Goal: Task Accomplishment & Management: Use online tool/utility

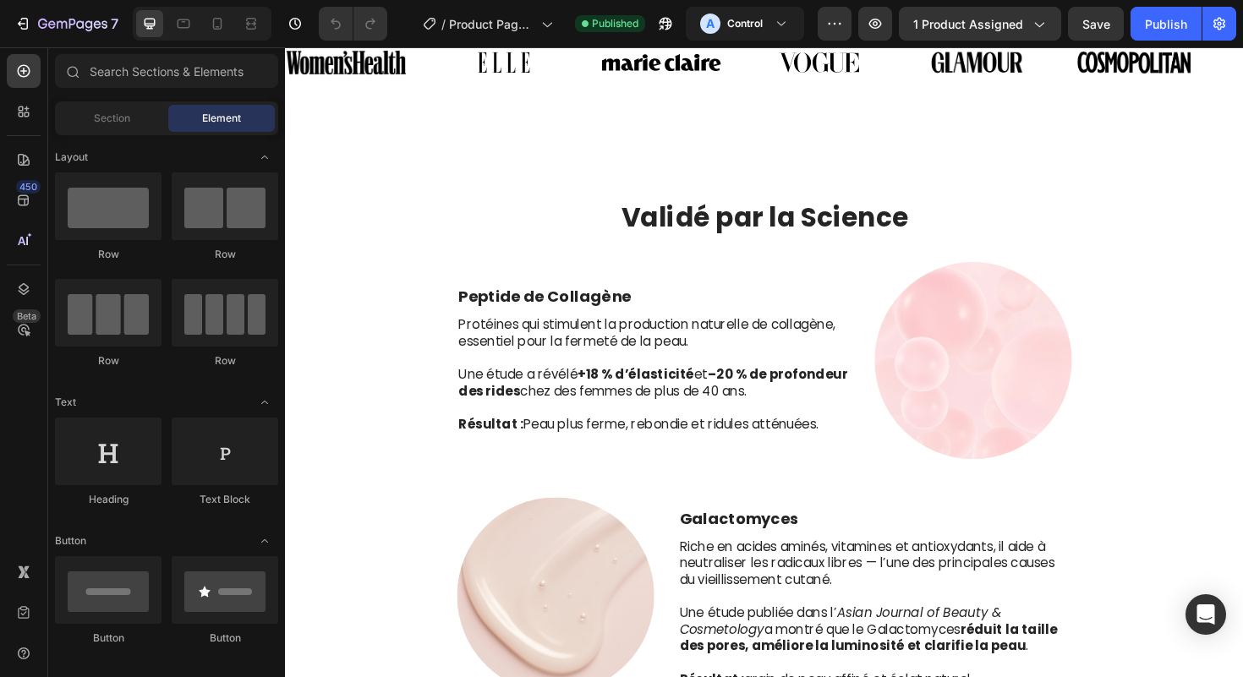
scroll to position [1260, 0]
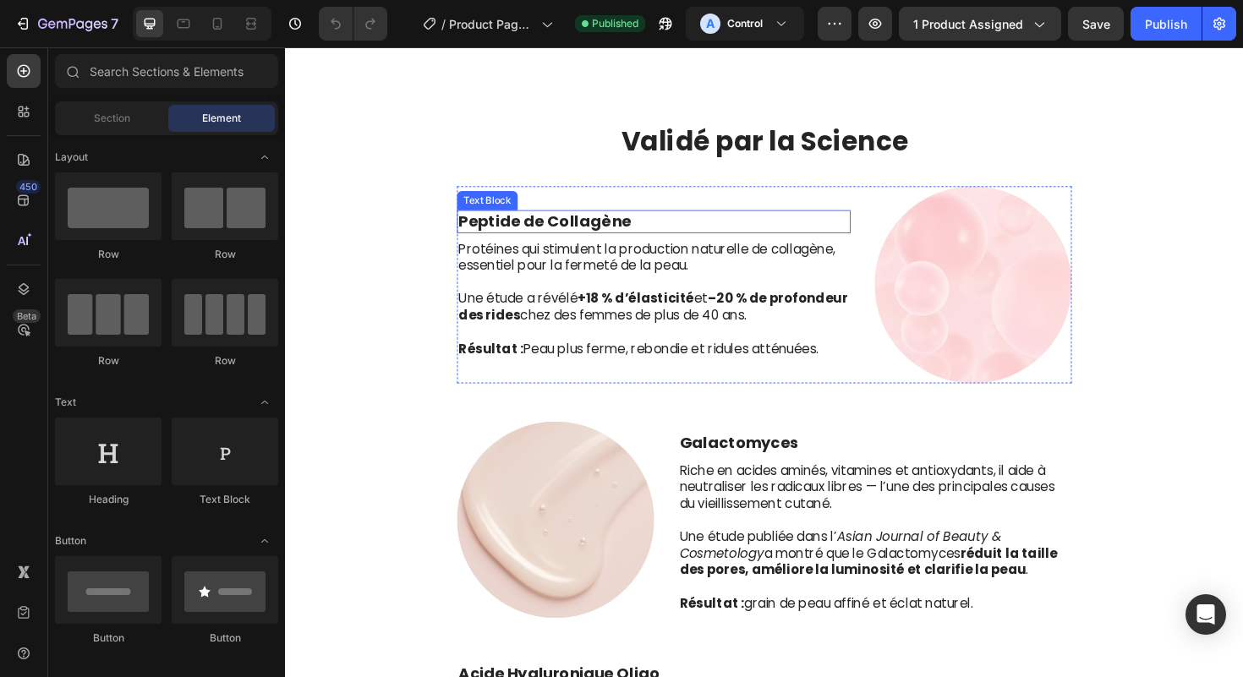
click at [725, 227] on p "Peptide de Collagène" at bounding box center [674, 232] width 413 height 21
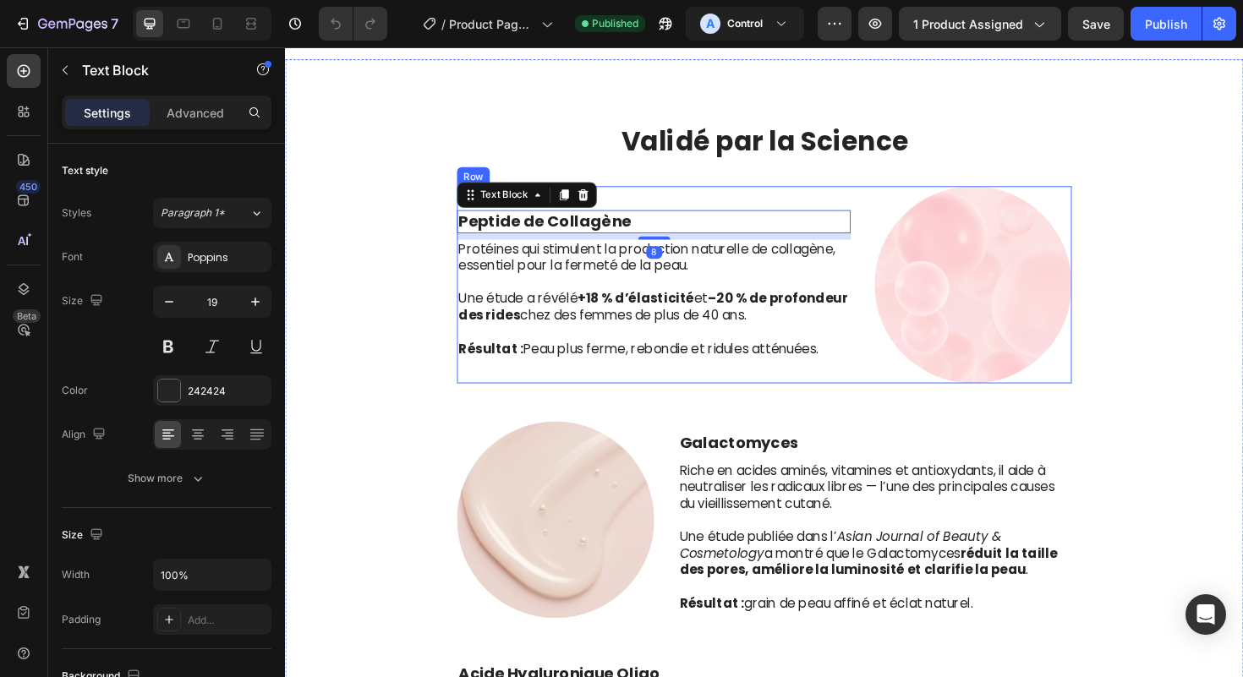
click at [749, 197] on div "Peptide de Collagène Text Block 8 Protéines qui stimulent la production naturel…" at bounding box center [675, 298] width 417 height 209
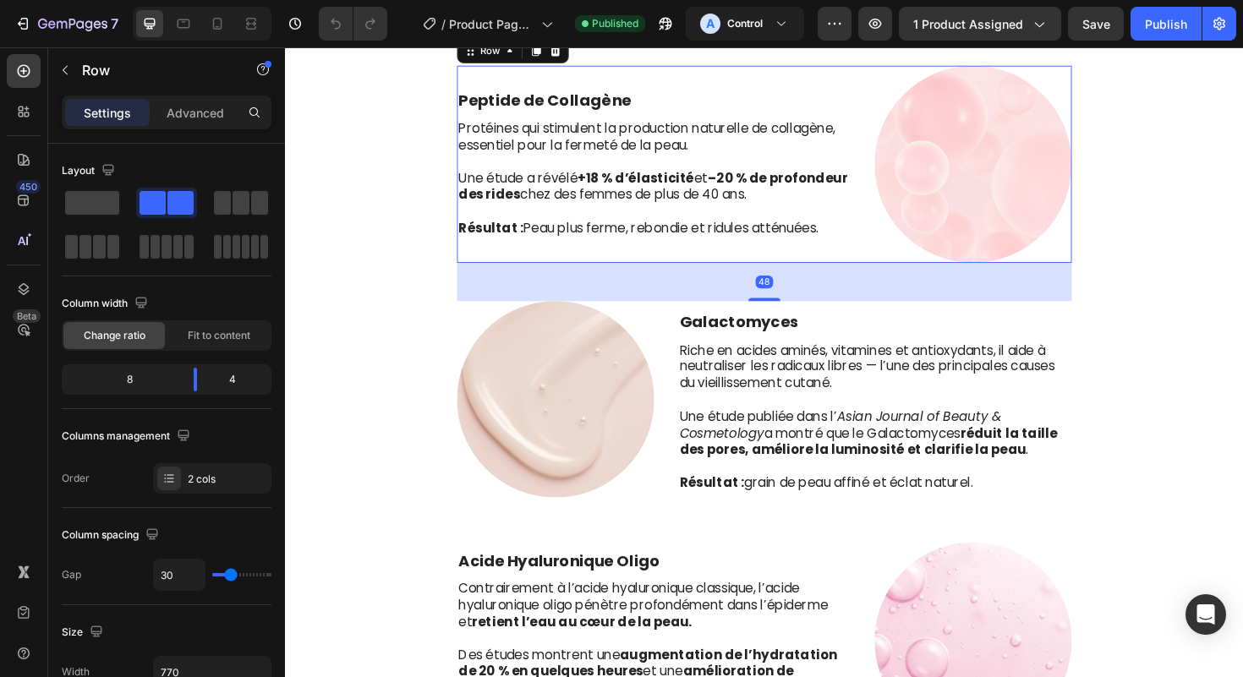
scroll to position [1400, 0]
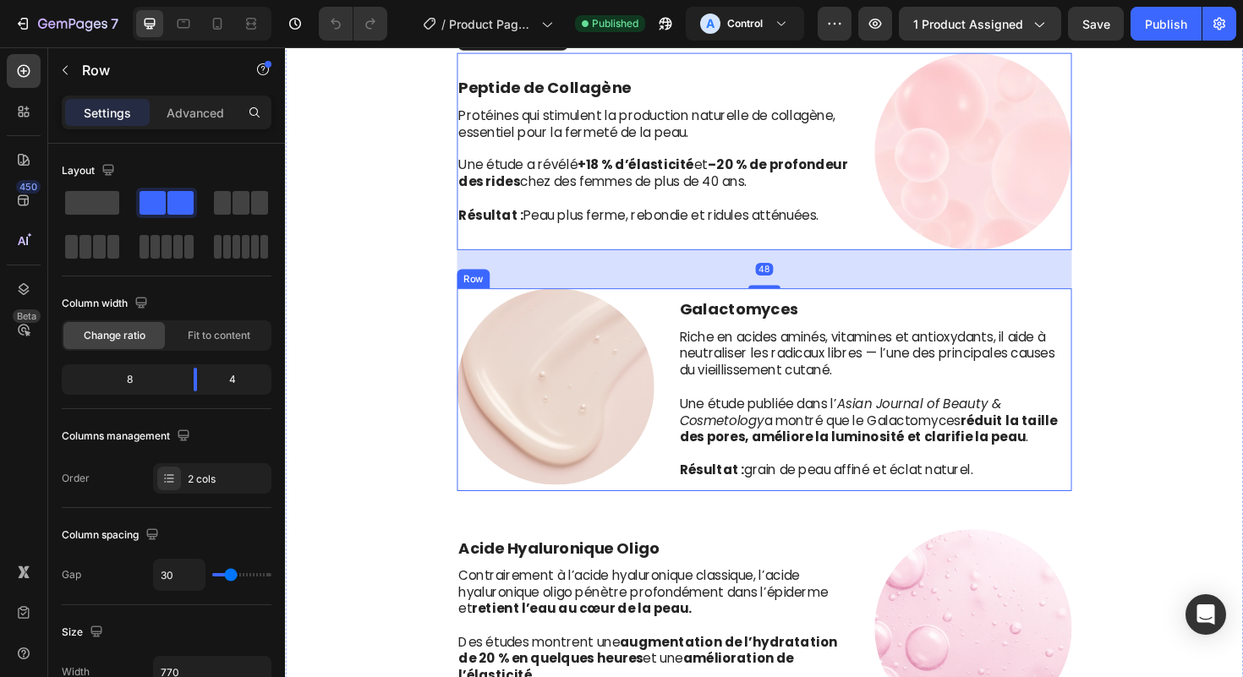
click at [825, 326] on p "Galactomyces" at bounding box center [909, 325] width 413 height 21
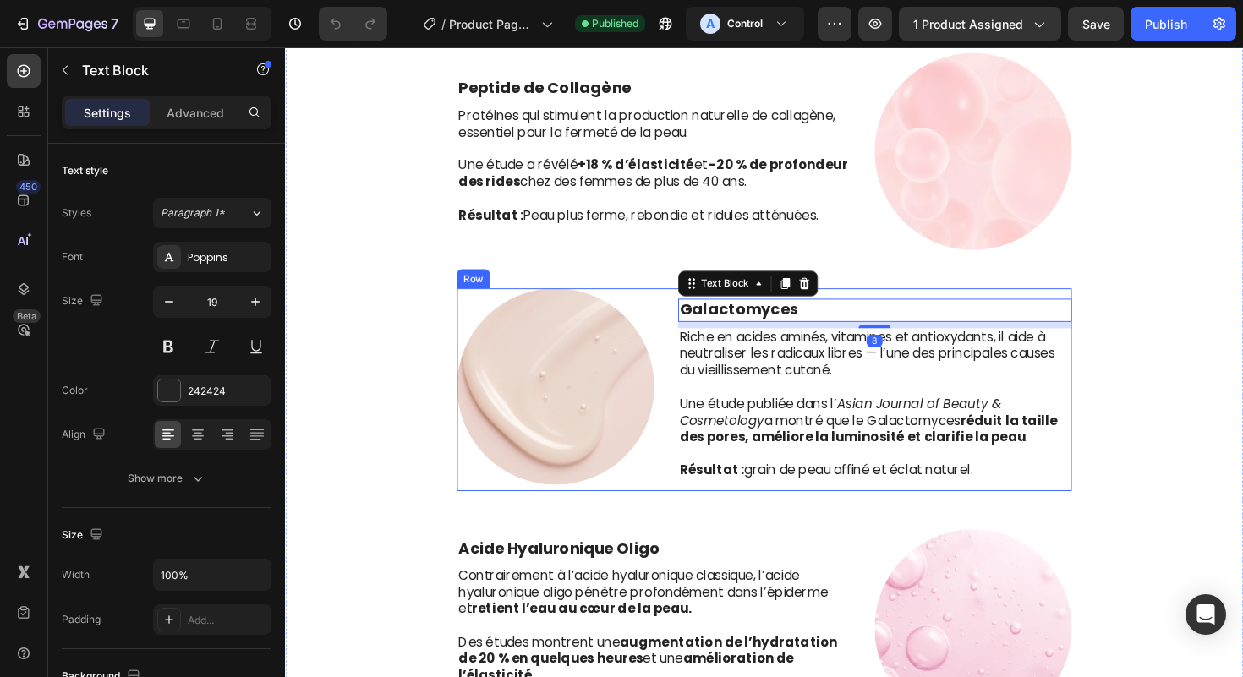
click at [867, 310] on div "Galactomyces Text Block 8 Riche en acides aminés, vitamines et antioxydants, il…" at bounding box center [909, 411] width 417 height 216
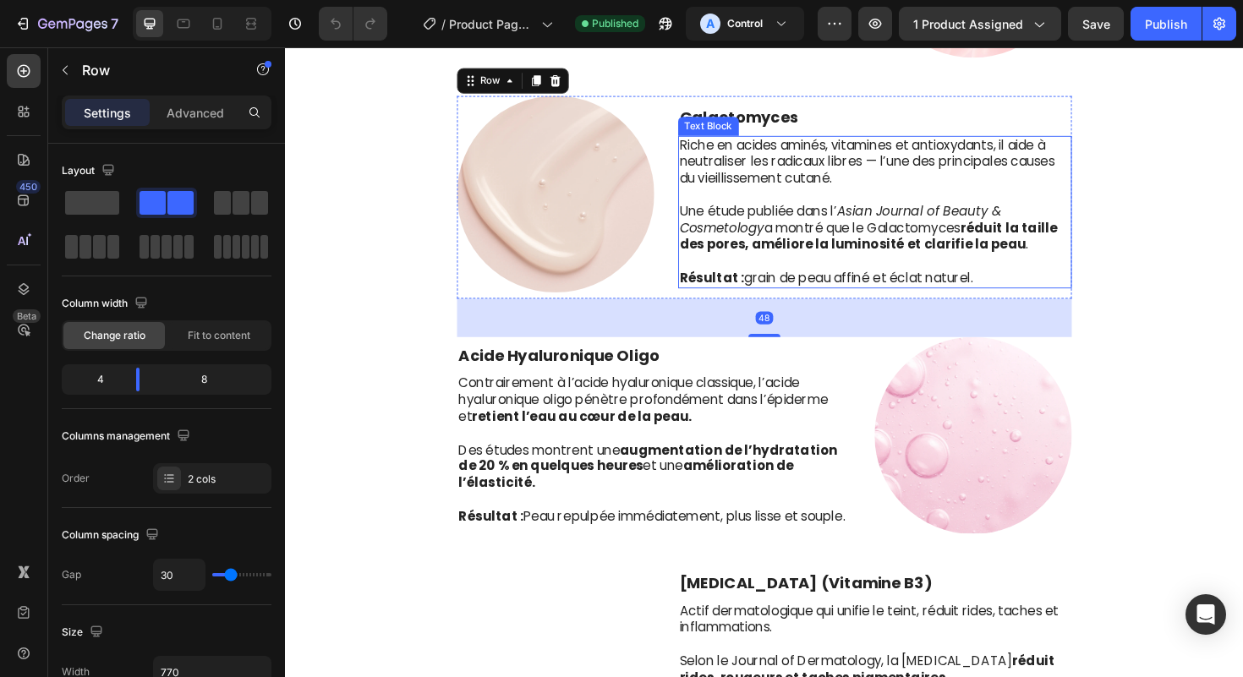
scroll to position [1605, 0]
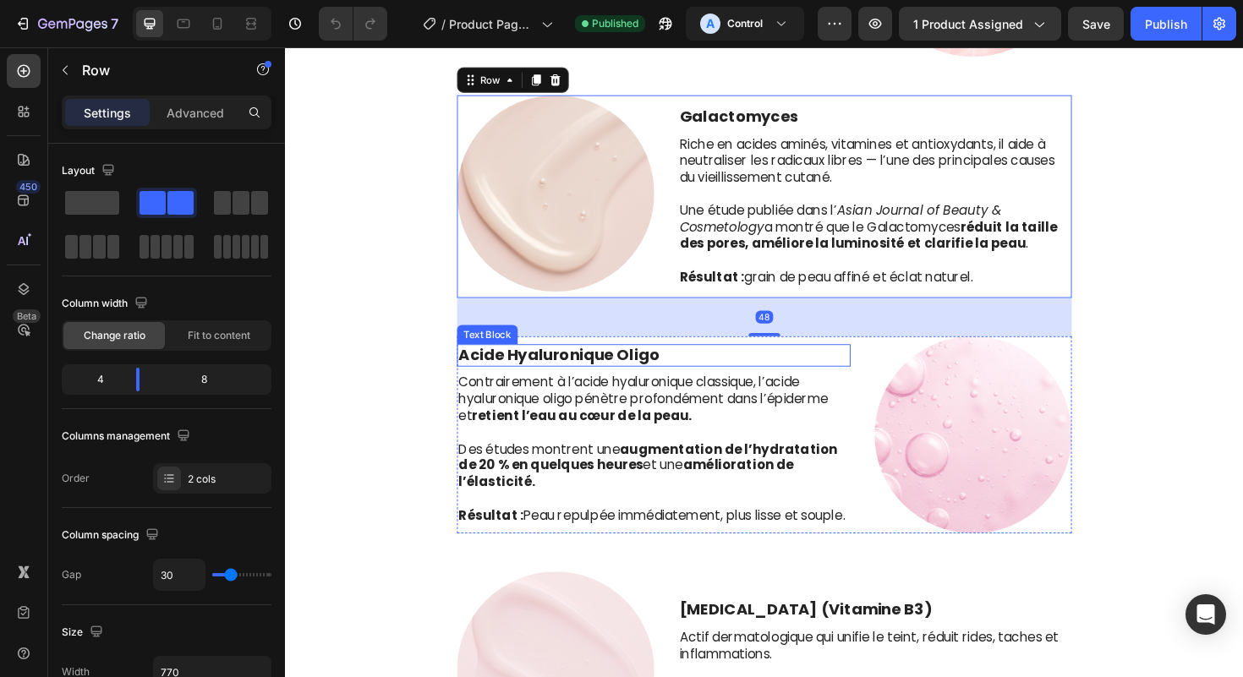
click at [818, 375] on p "Acide Hyaluronique Oligo" at bounding box center [674, 374] width 413 height 21
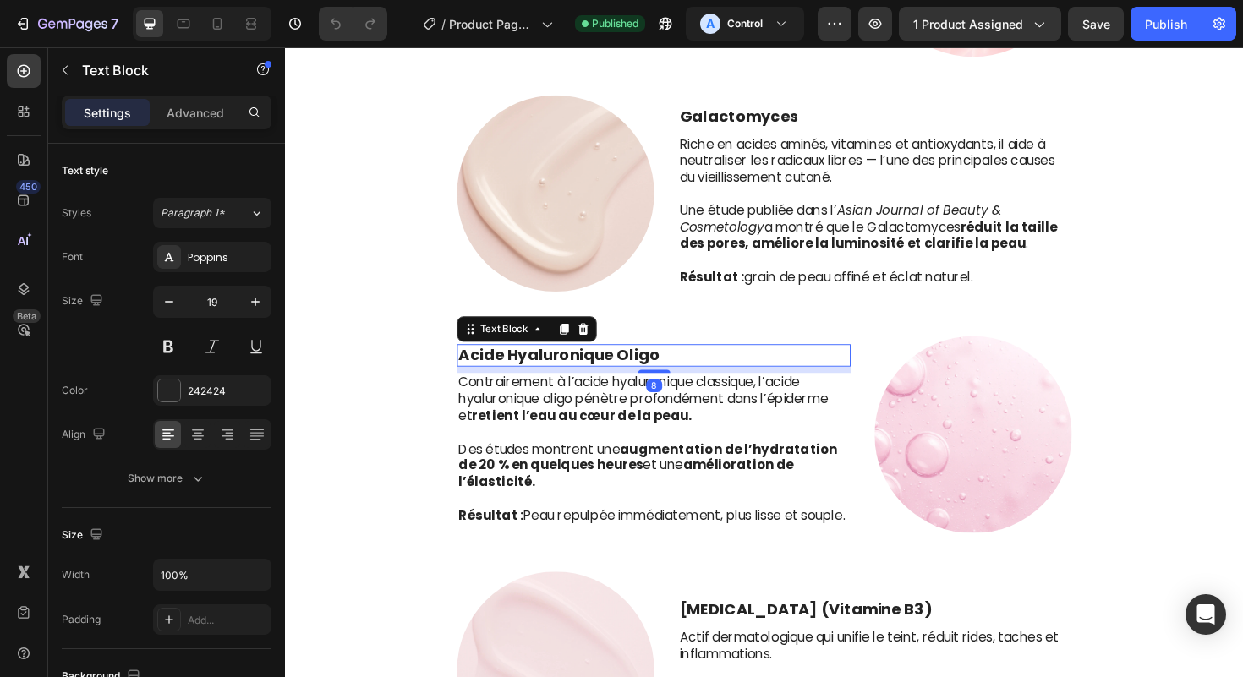
click at [832, 362] on div "Acide Hyaluronique Oligo" at bounding box center [675, 374] width 417 height 25
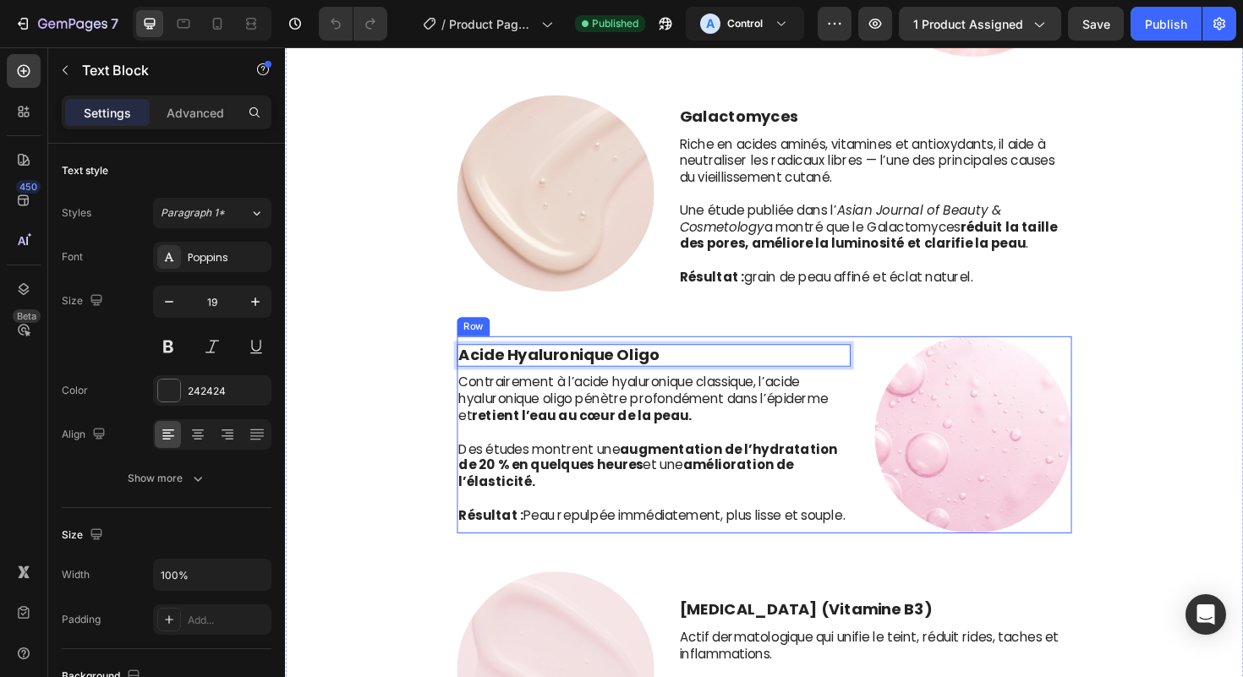
click at [892, 364] on div "Acide Hyaluronique Oligo Text Block 8 Contrairement à l’acide hyaluronique clas…" at bounding box center [792, 457] width 651 height 209
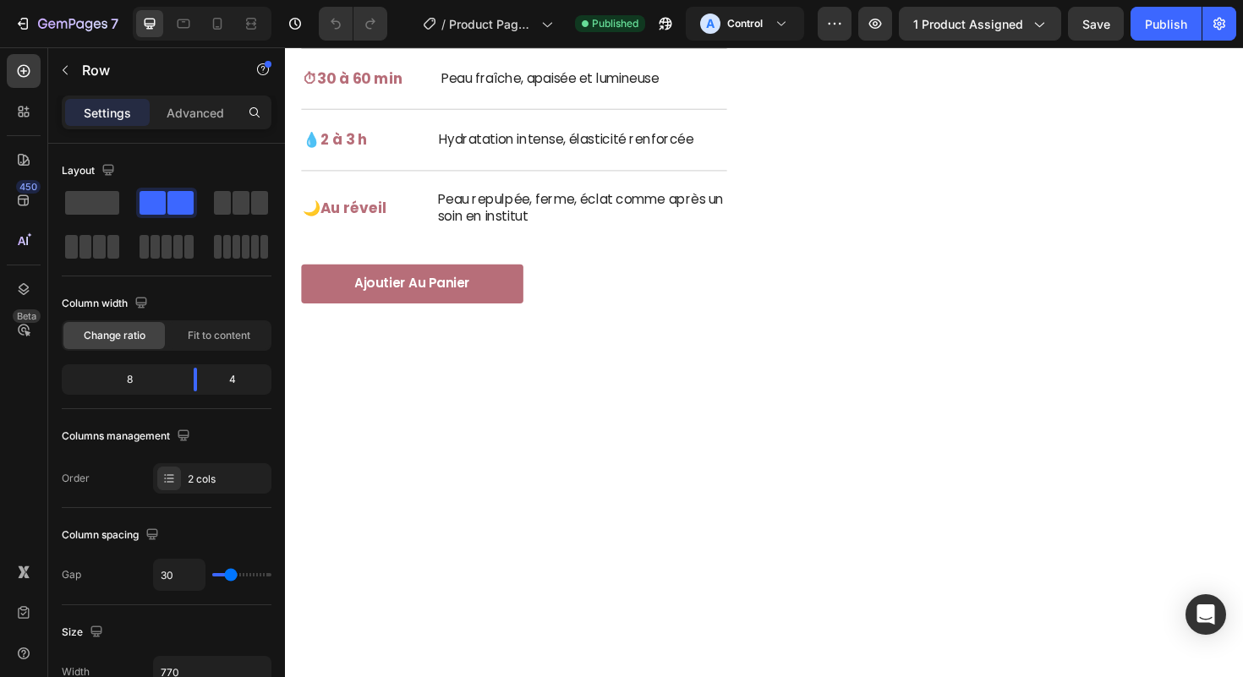
scroll to position [3442, 0]
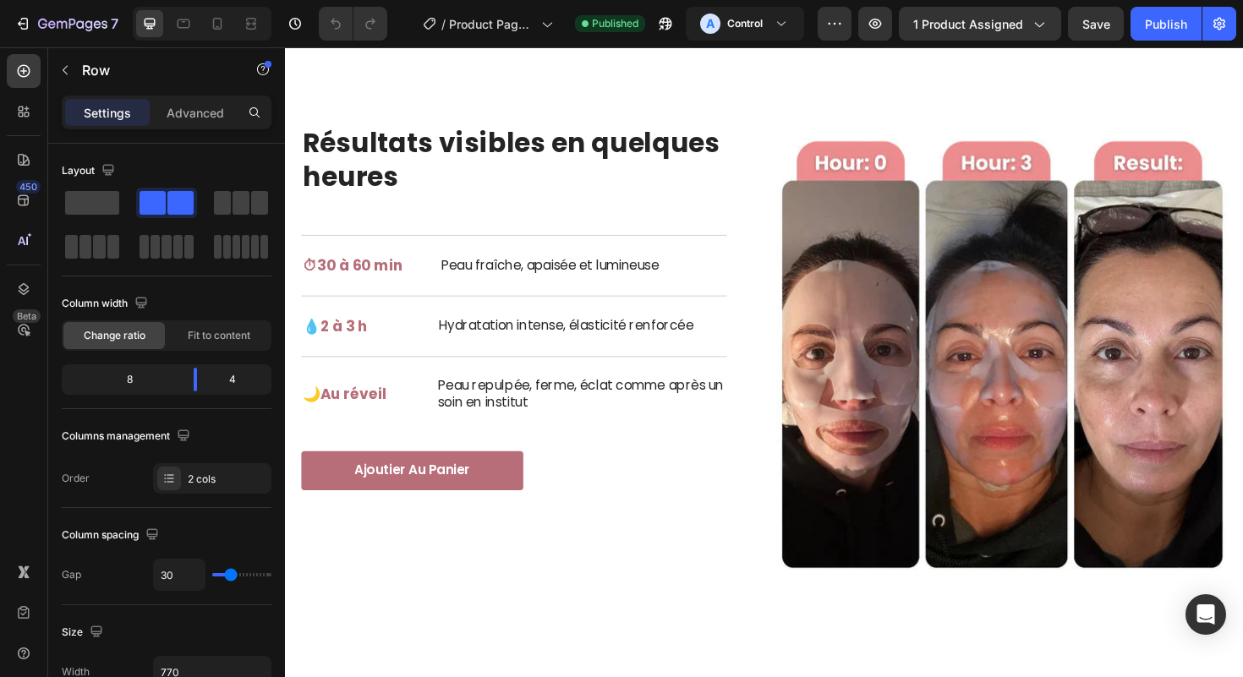
click at [981, 379] on img at bounding box center [1044, 368] width 478 height 478
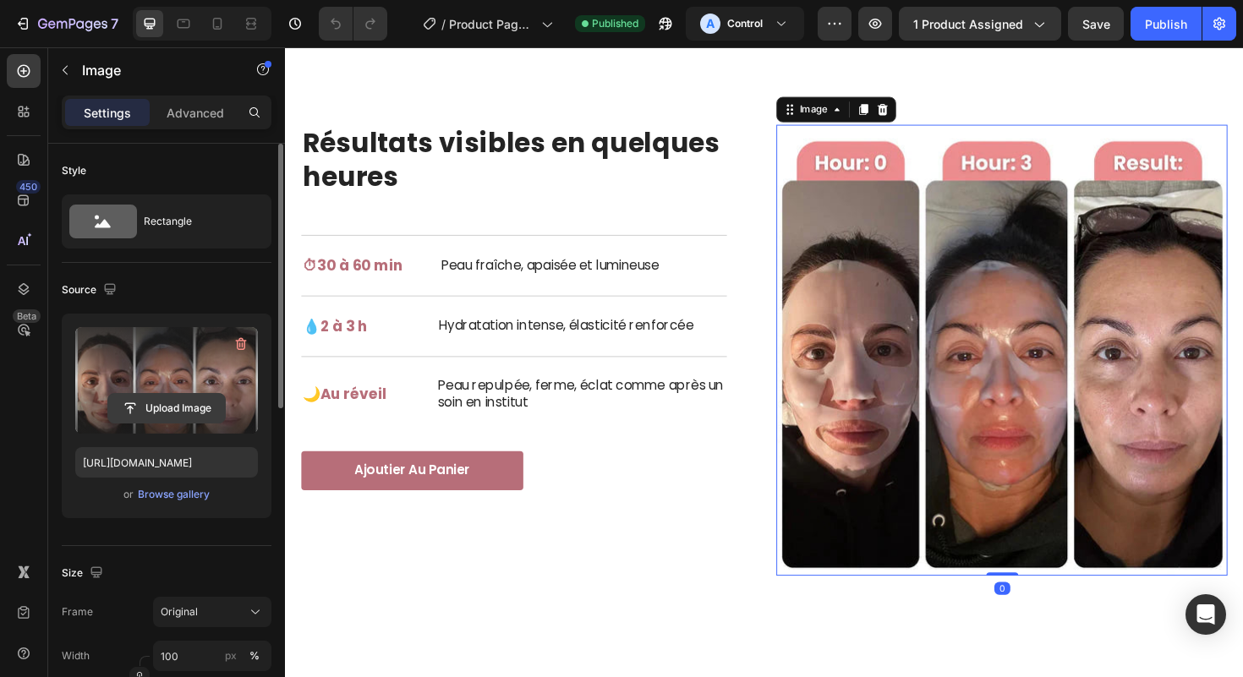
click at [138, 413] on input "file" at bounding box center [166, 408] width 117 height 29
click at [189, 402] on input "file" at bounding box center [166, 408] width 117 height 29
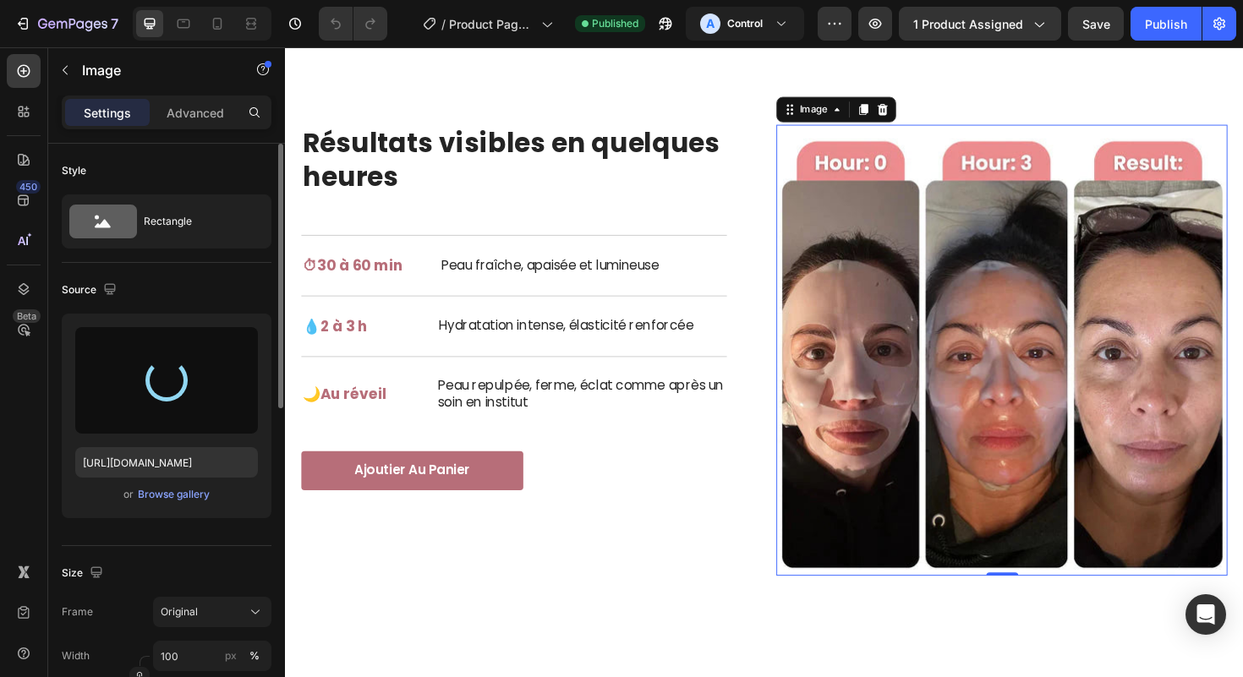
type input "[URL][DOMAIN_NAME]"
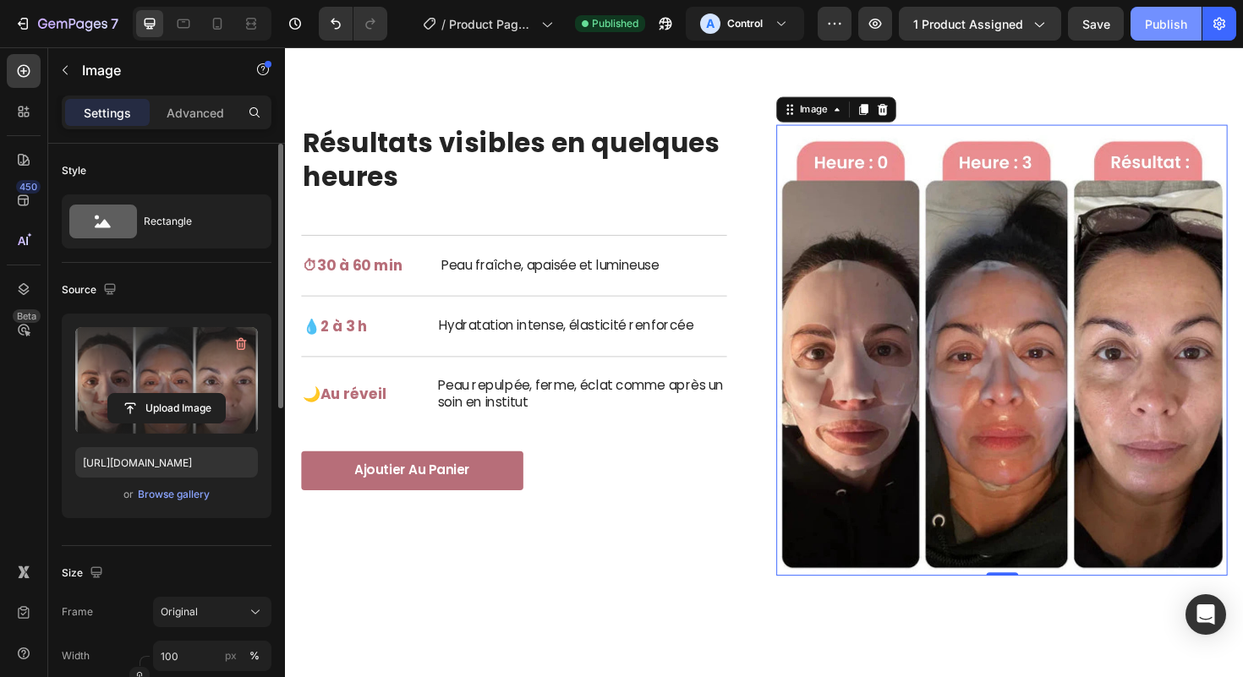
click at [1180, 30] on div "Publish" at bounding box center [1166, 24] width 42 height 18
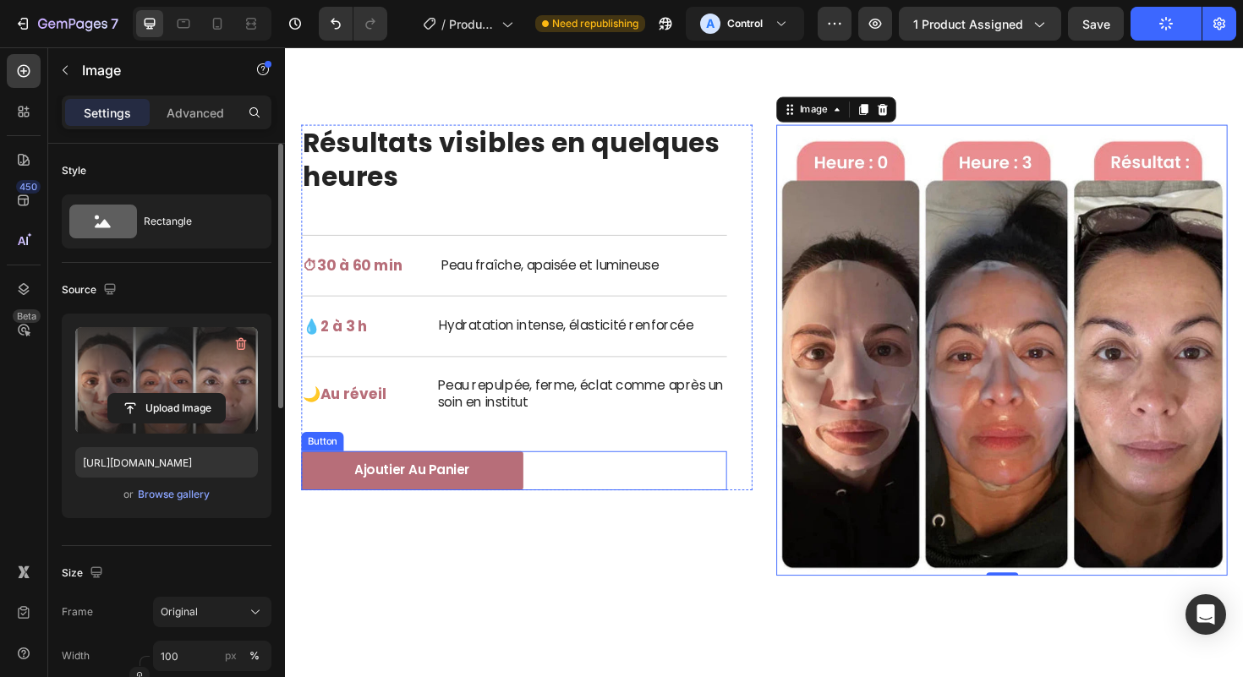
click at [585, 485] on div "Ajoutier au panier [PERSON_NAME]" at bounding box center [527, 495] width 451 height 41
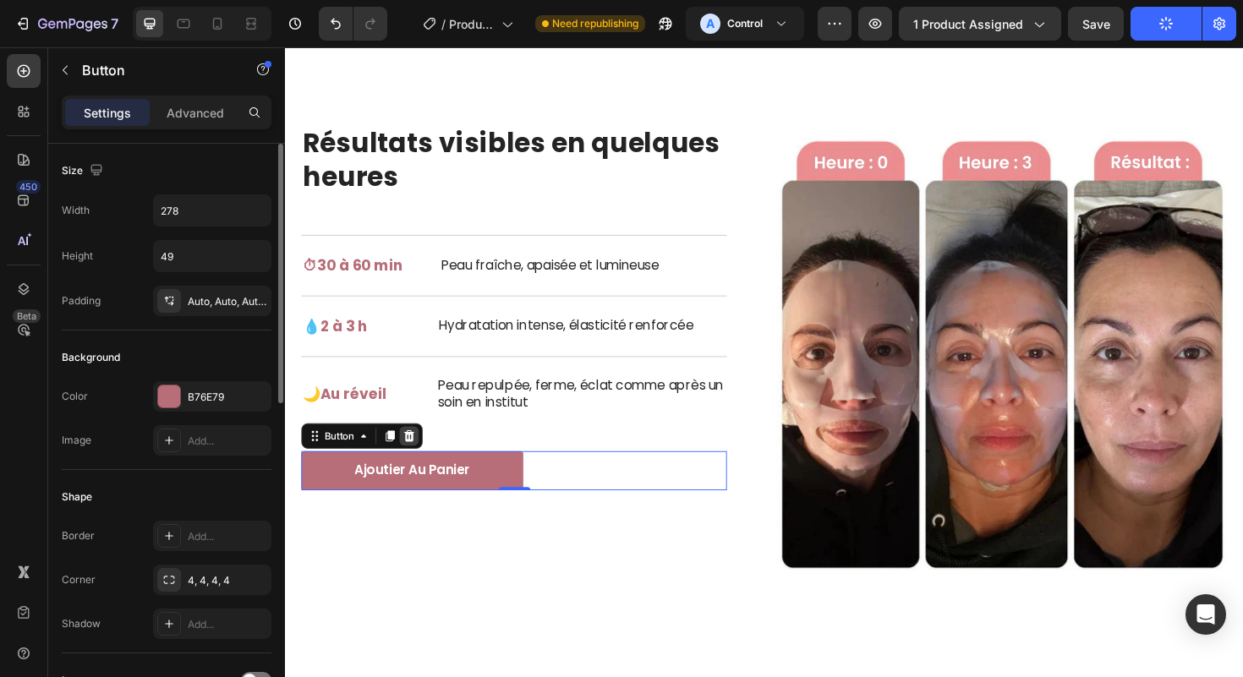
click at [416, 465] on icon at bounding box center [416, 459] width 14 height 14
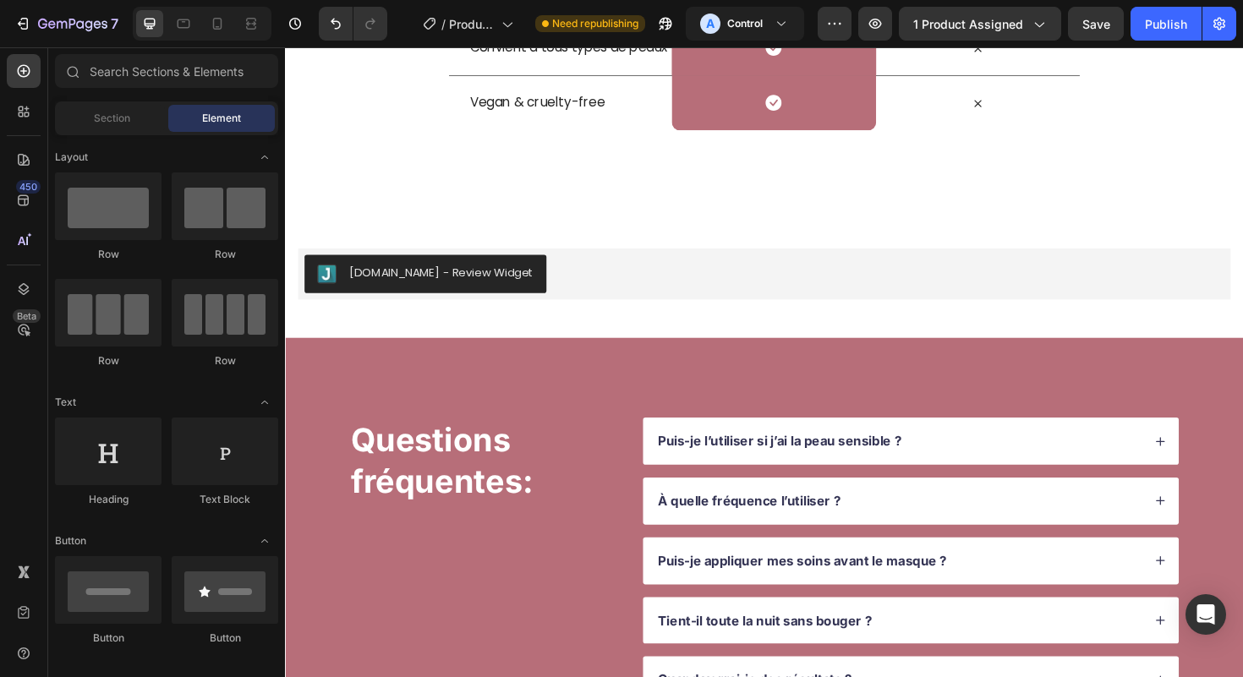
scroll to position [4623, 0]
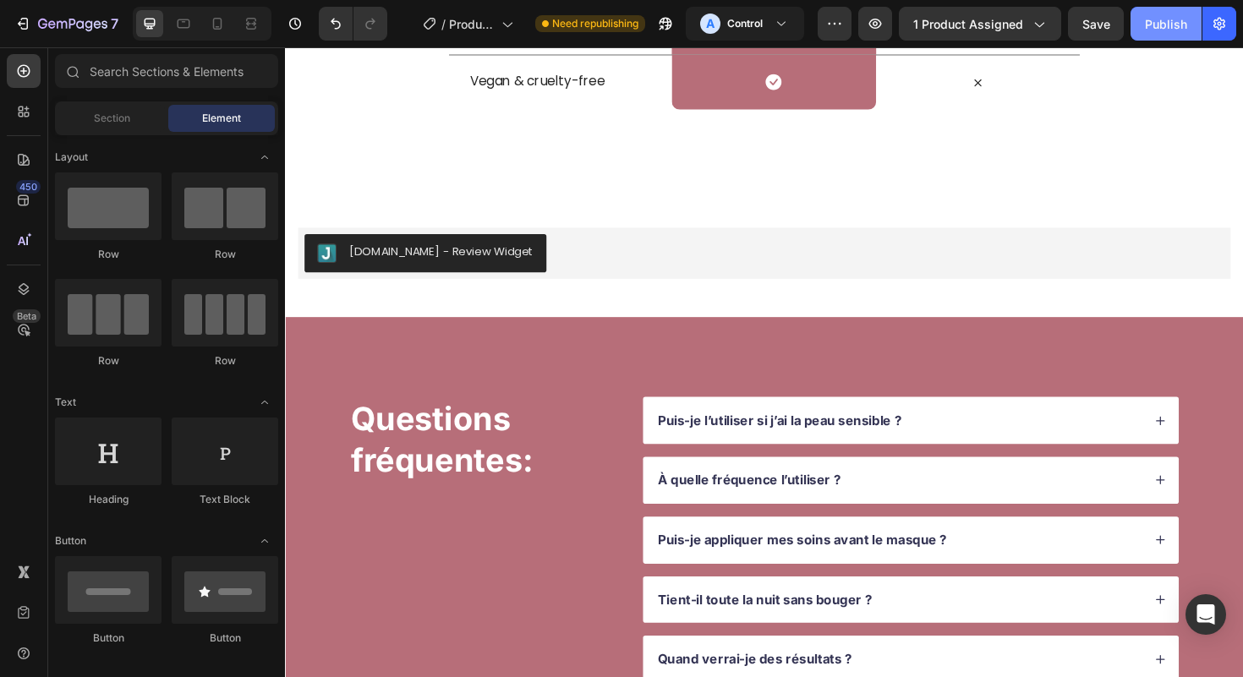
click at [1163, 28] on div "Publish" at bounding box center [1166, 24] width 42 height 18
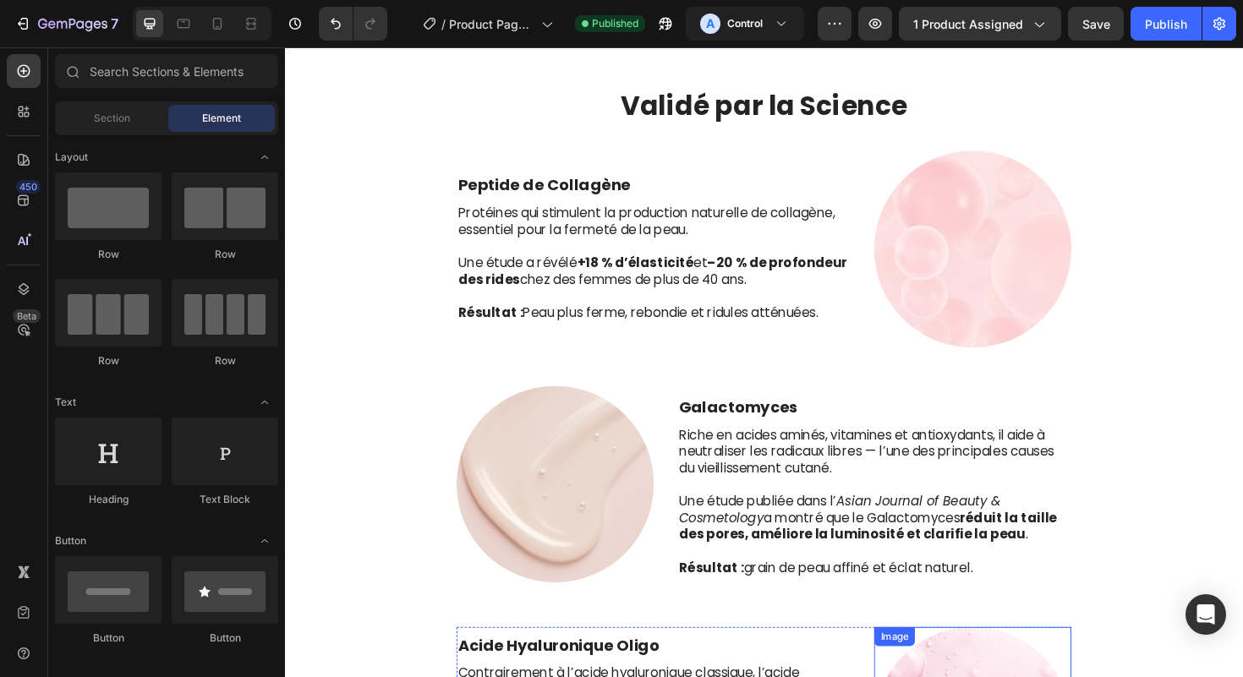
scroll to position [445, 0]
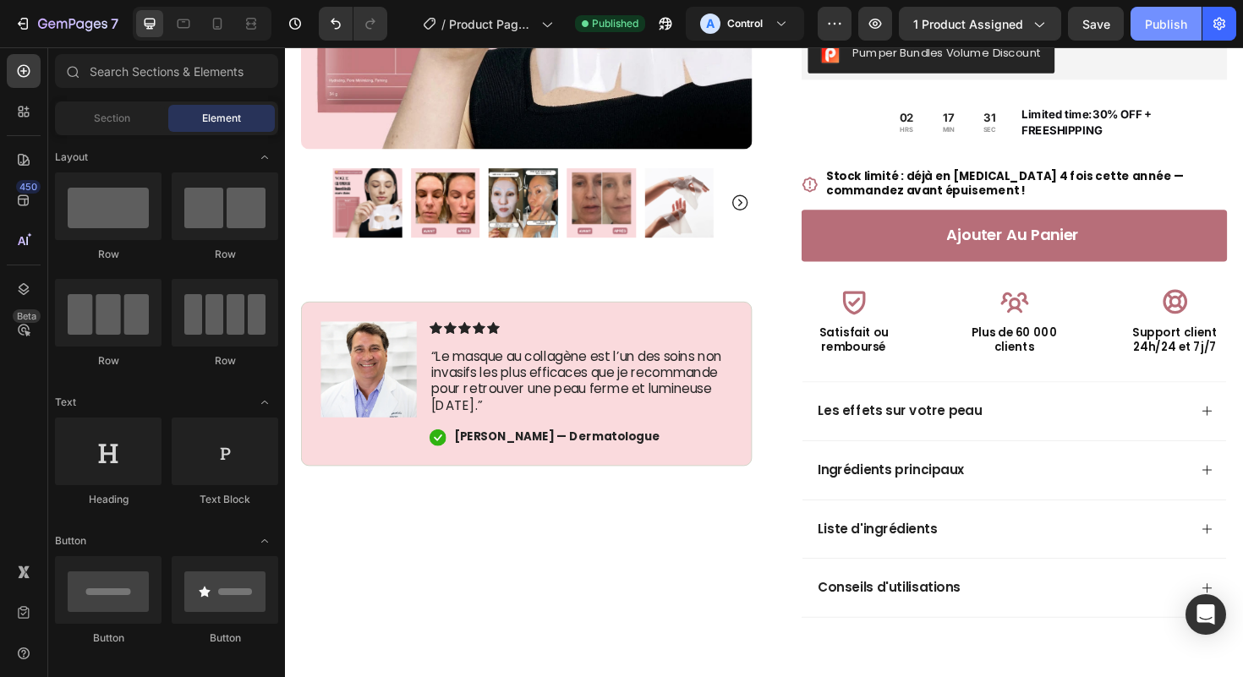
click at [1149, 18] on div "Publish" at bounding box center [1166, 24] width 42 height 18
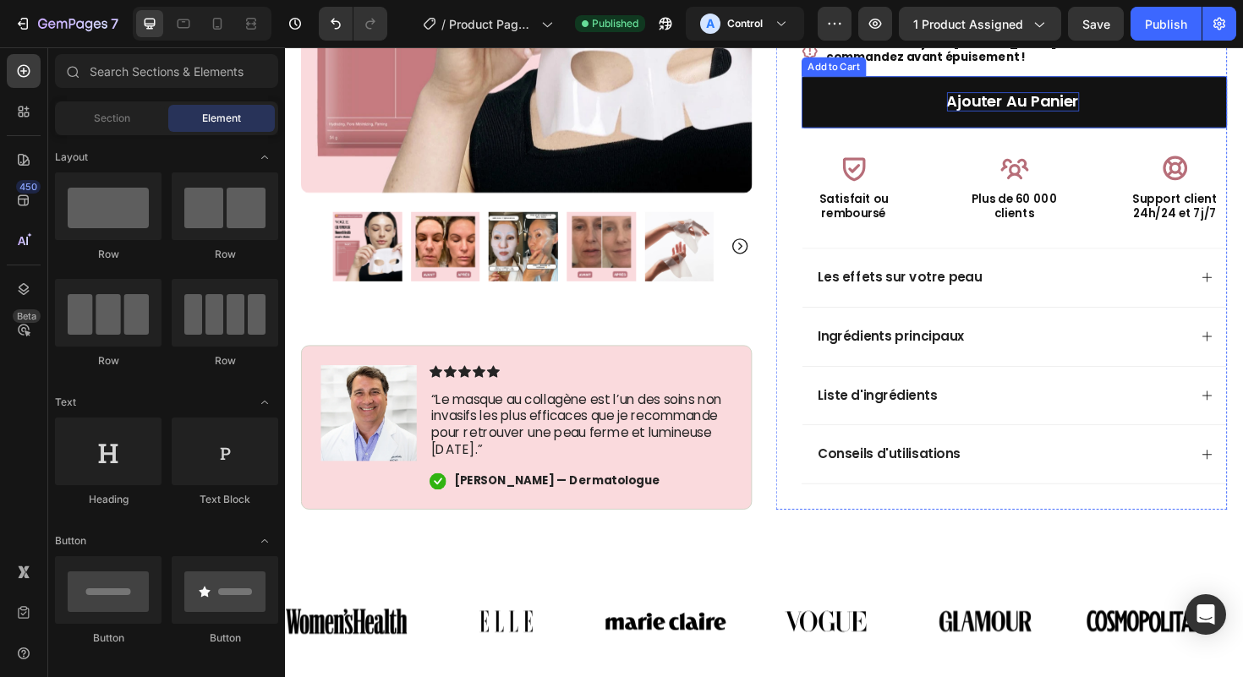
scroll to position [600, 0]
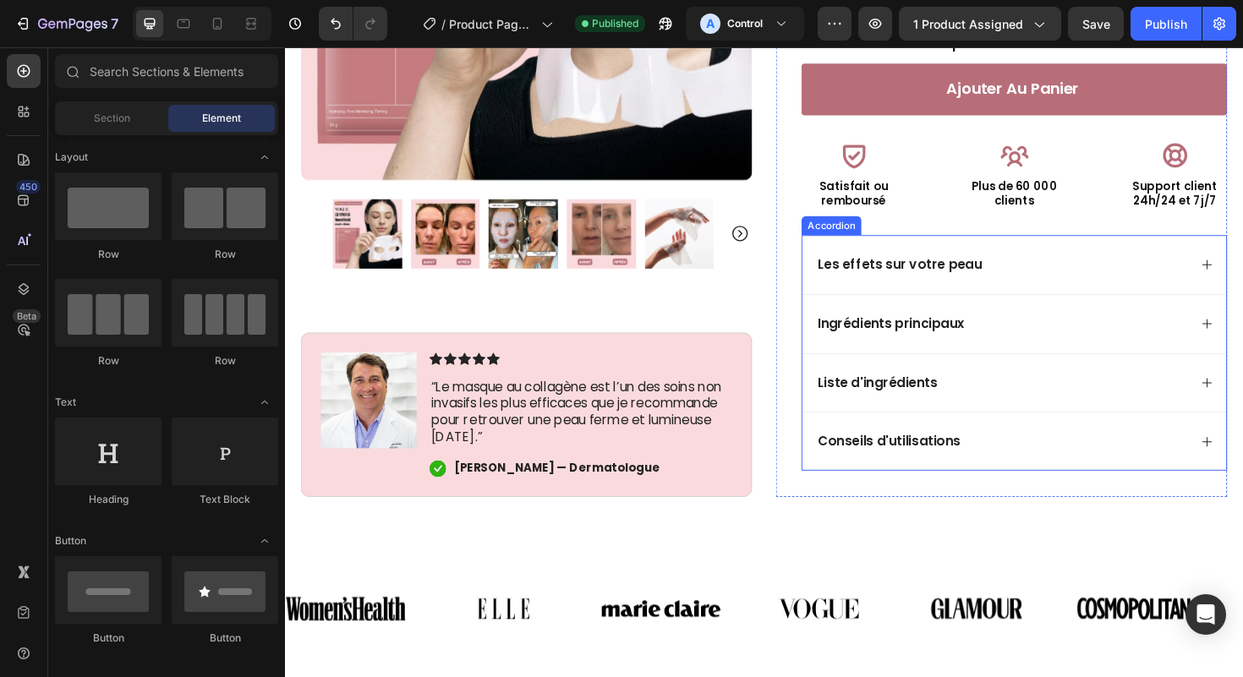
click at [1242, 280] on icon at bounding box center [1262, 278] width 14 height 14
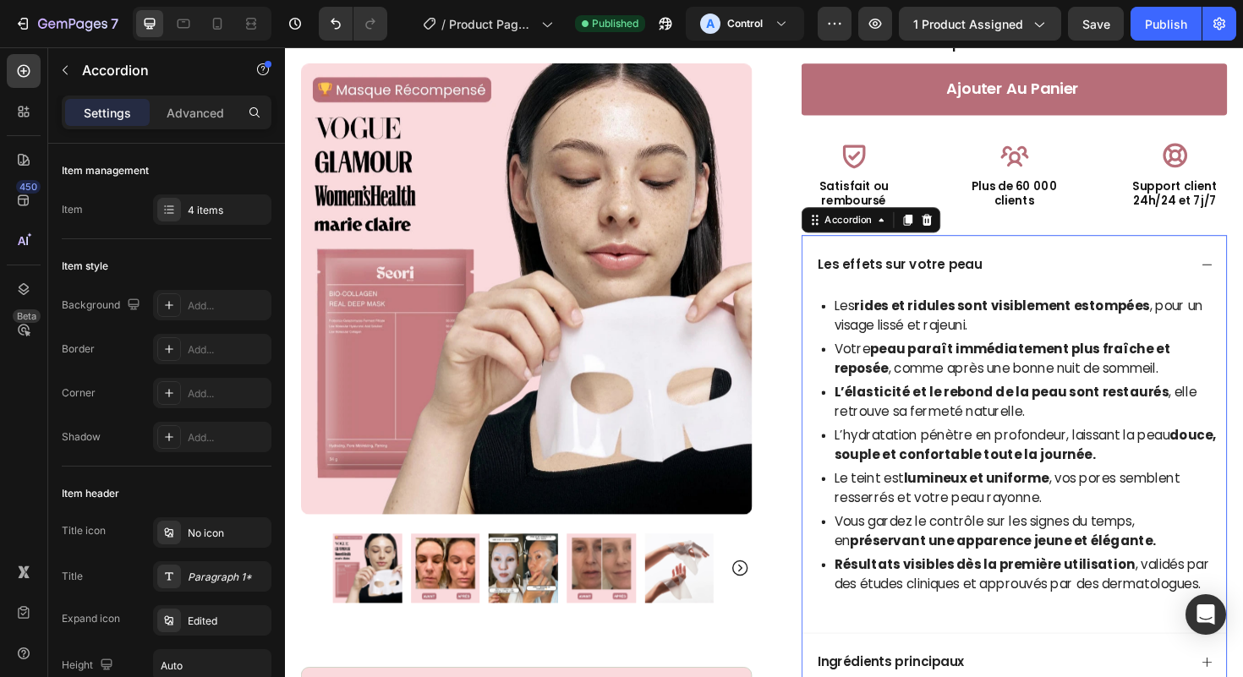
click at [1242, 280] on icon at bounding box center [1262, 278] width 14 height 14
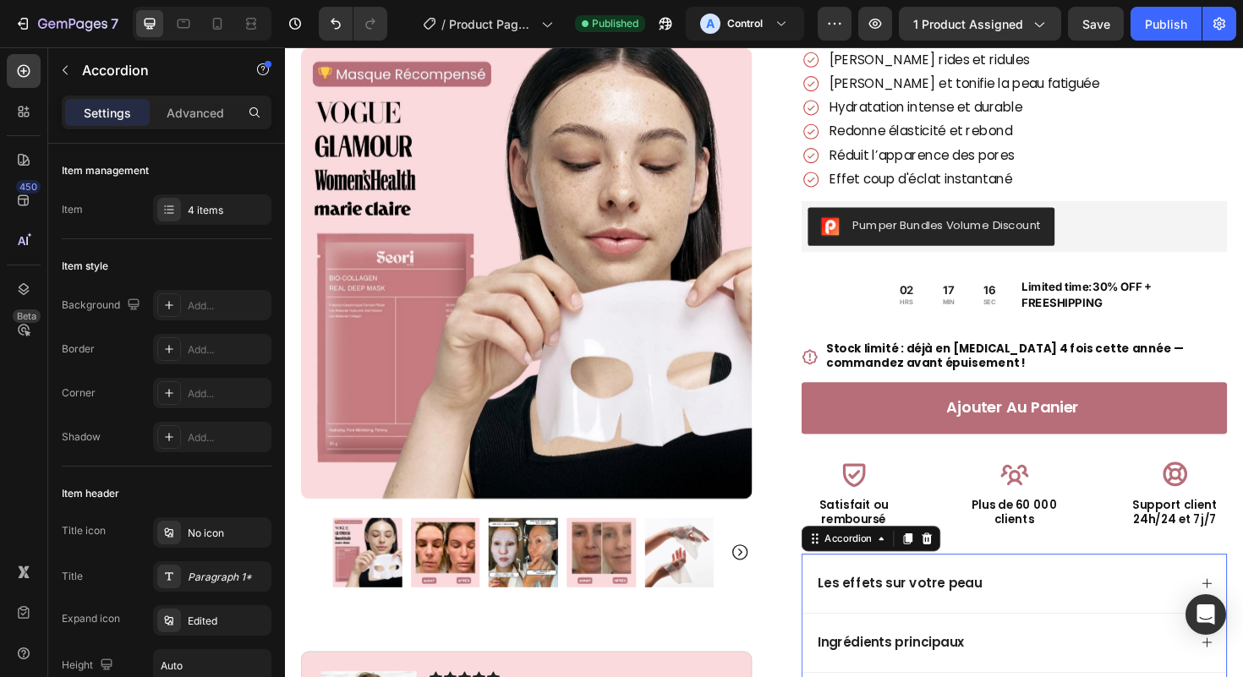
scroll to position [242, 0]
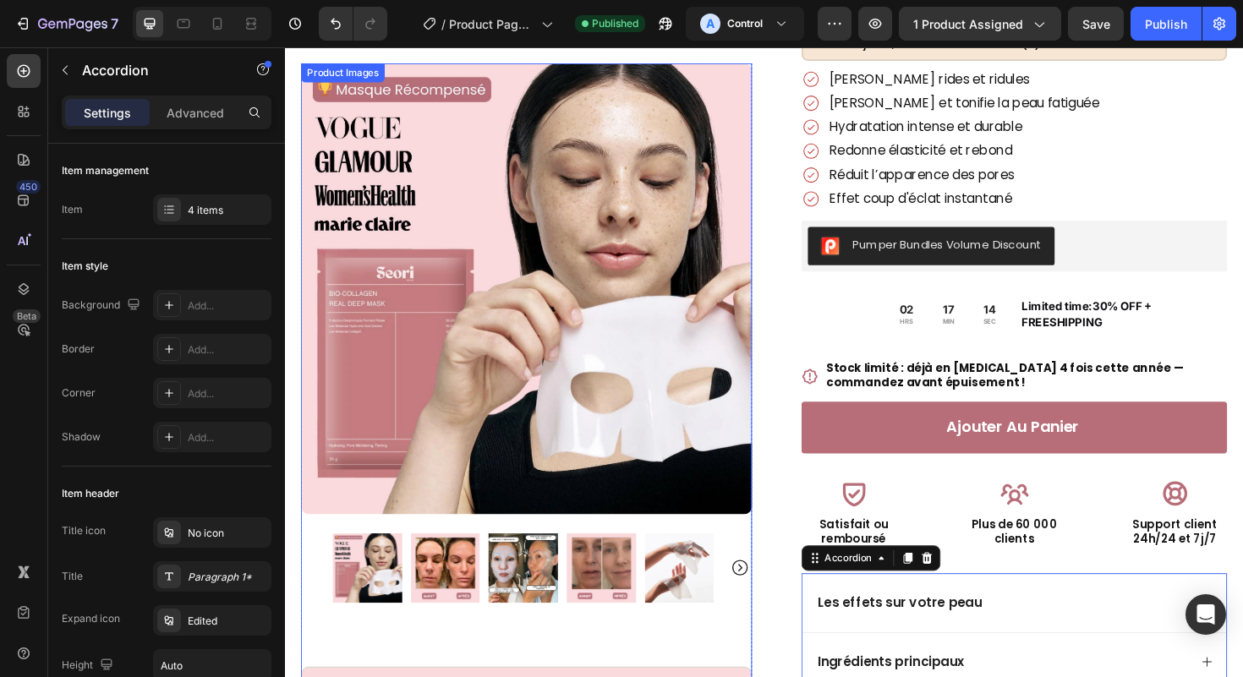
click at [473, 603] on img at bounding box center [456, 599] width 74 height 74
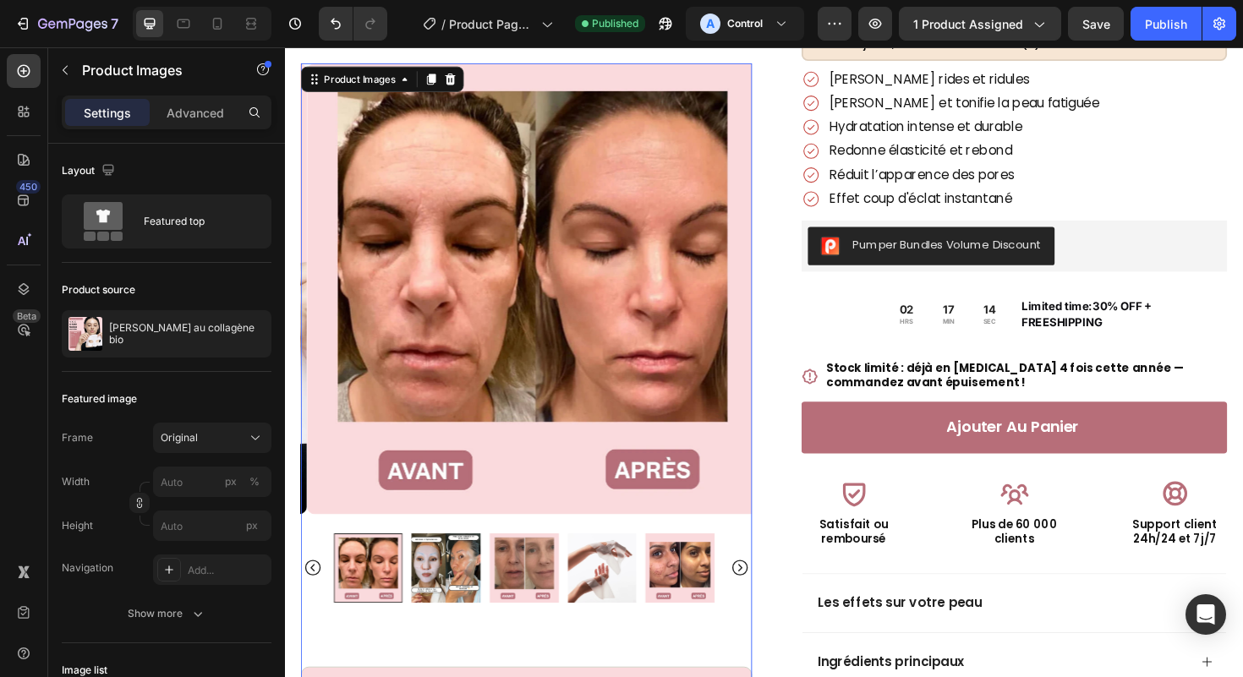
click at [505, 603] on img at bounding box center [538, 599] width 74 height 74
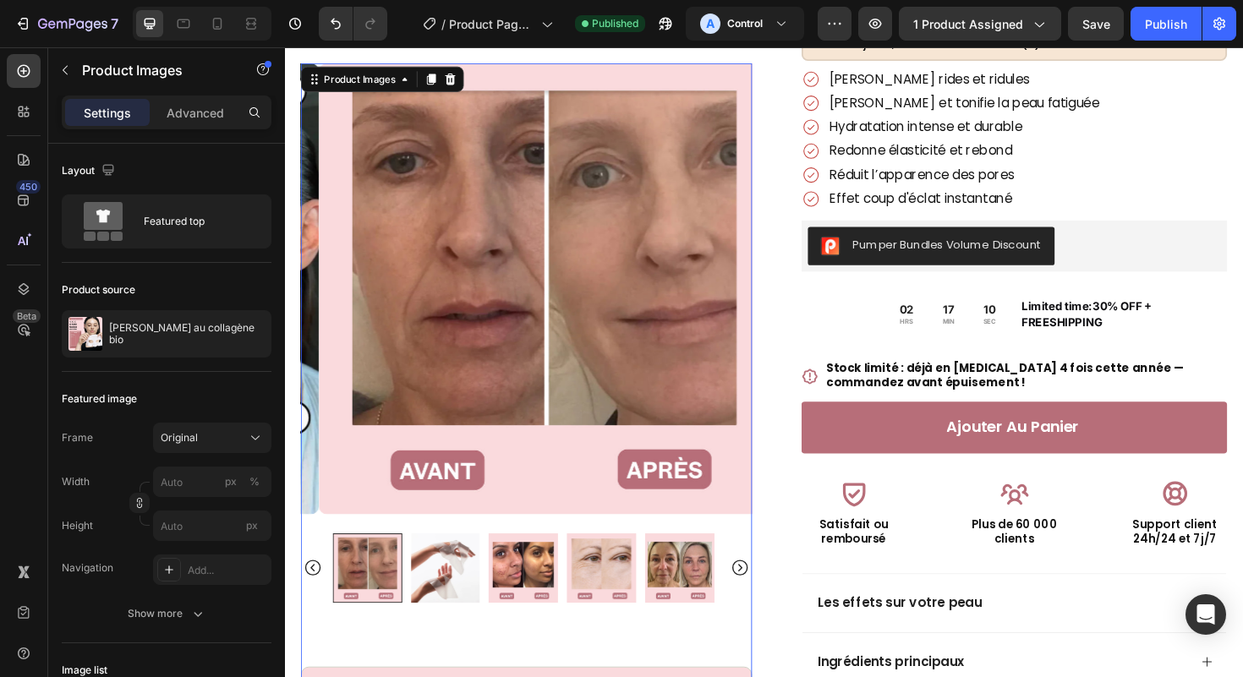
click at [415, 581] on div at bounding box center [541, 599] width 410 height 74
click at [430, 584] on img at bounding box center [456, 599] width 74 height 74
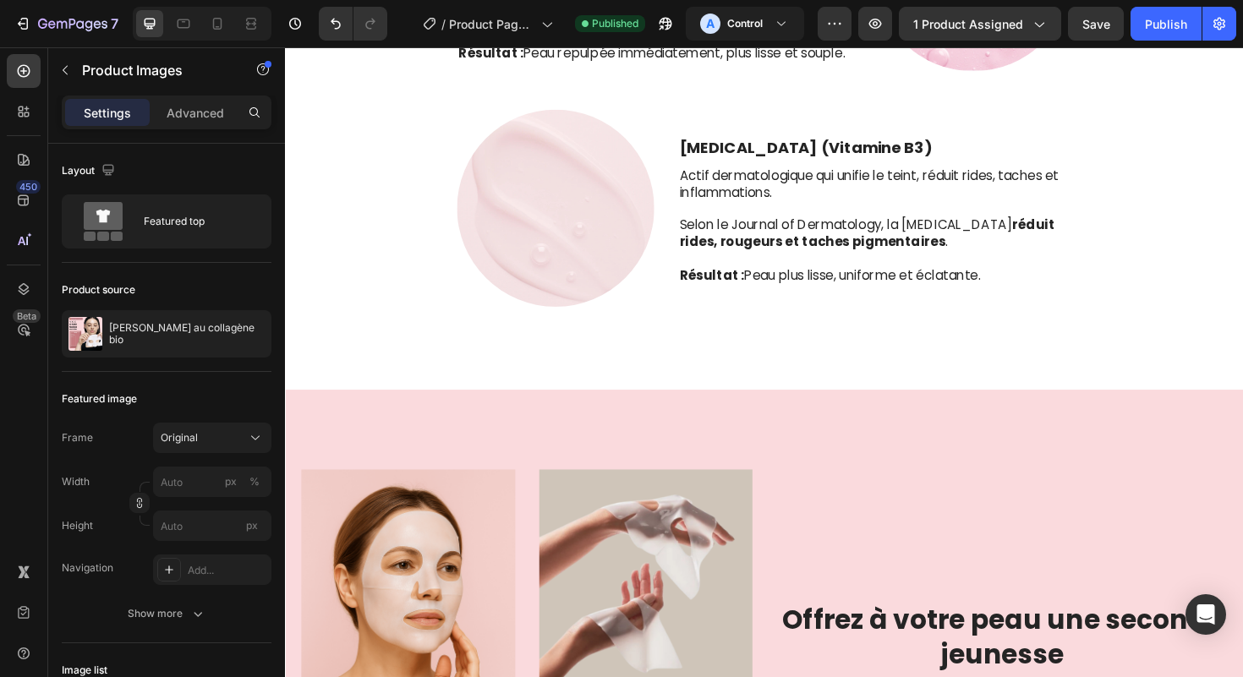
scroll to position [2300, 0]
